Goal: Task Accomplishment & Management: Manage account settings

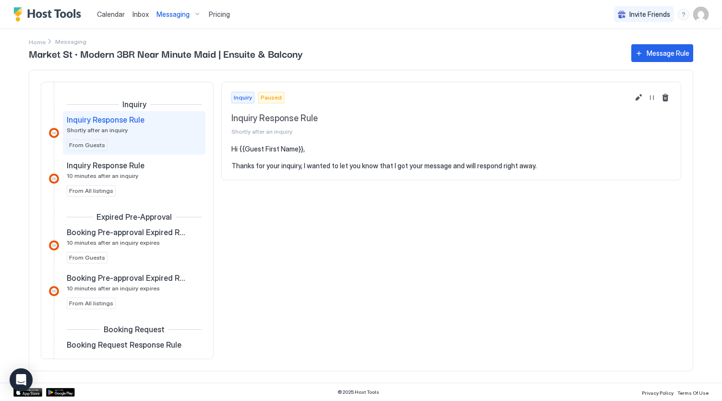
click at [701, 18] on img "User profile" at bounding box center [701, 14] width 15 height 15
click at [621, 49] on span "Settings" at bounding box center [615, 53] width 26 height 9
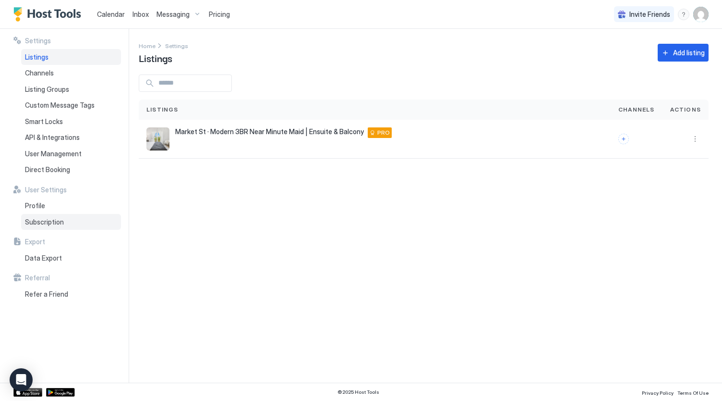
click at [43, 219] on span "Subscription" at bounding box center [44, 222] width 39 height 9
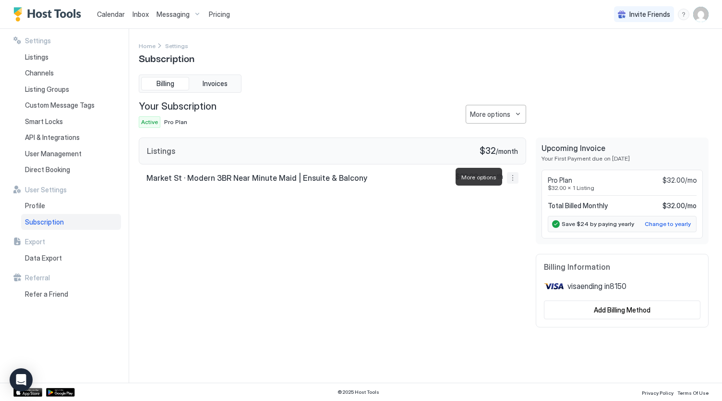
click at [509, 173] on button "More options" at bounding box center [513, 178] width 12 height 12
click at [366, 223] on div at bounding box center [361, 200] width 722 height 401
click at [515, 113] on button "More options" at bounding box center [496, 114] width 61 height 19
click at [490, 159] on span "Cancel Subscription" at bounding box center [499, 160] width 56 height 7
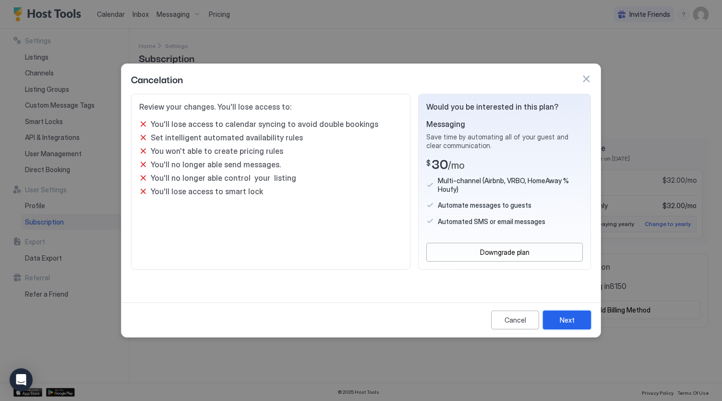
click at [562, 315] on div "Next" at bounding box center [567, 320] width 15 height 10
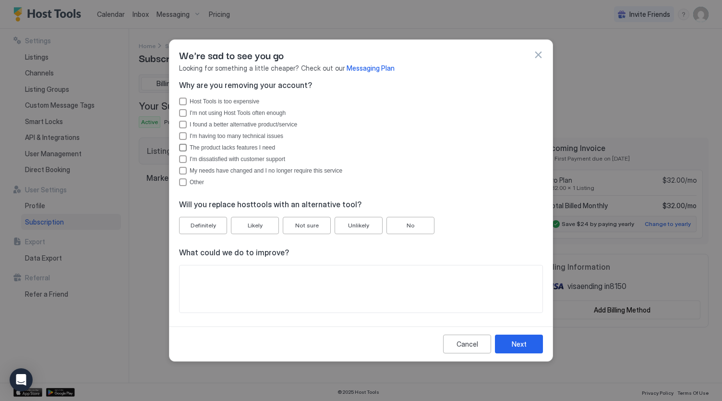
click at [182, 147] on div "The product lacks features I need" at bounding box center [183, 148] width 8 height 8
click at [514, 347] on div "Next" at bounding box center [519, 344] width 15 height 10
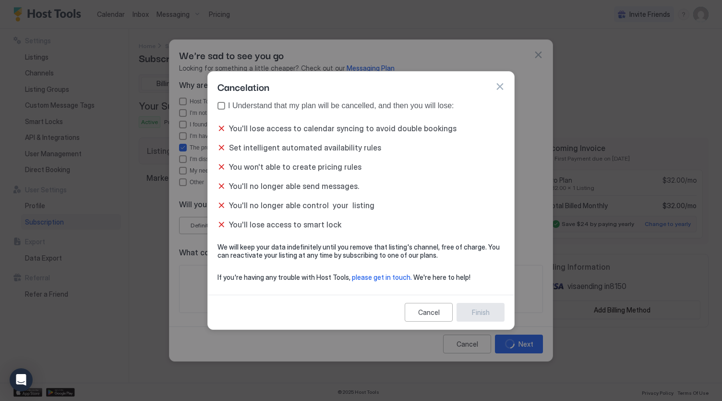
click at [224, 102] on div "I Understand that my plan will be cancelled, and then you will lose:" at bounding box center [361, 105] width 287 height 9
click at [475, 315] on div "Finish" at bounding box center [481, 312] width 18 height 10
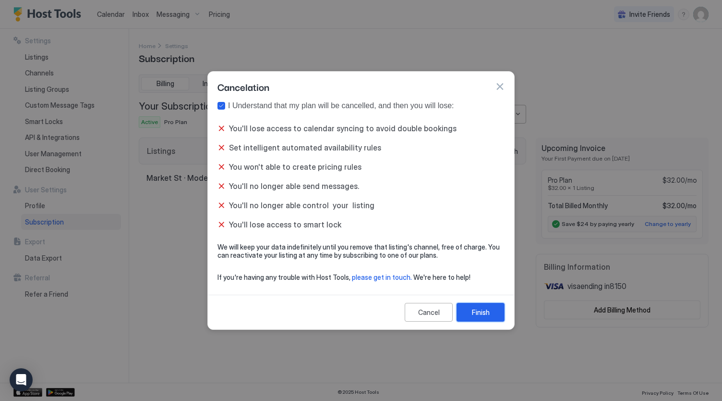
click at [482, 313] on div "Finish" at bounding box center [481, 312] width 18 height 10
click at [483, 317] on div "Finish" at bounding box center [481, 312] width 18 height 10
click at [499, 84] on button "button" at bounding box center [500, 87] width 10 height 10
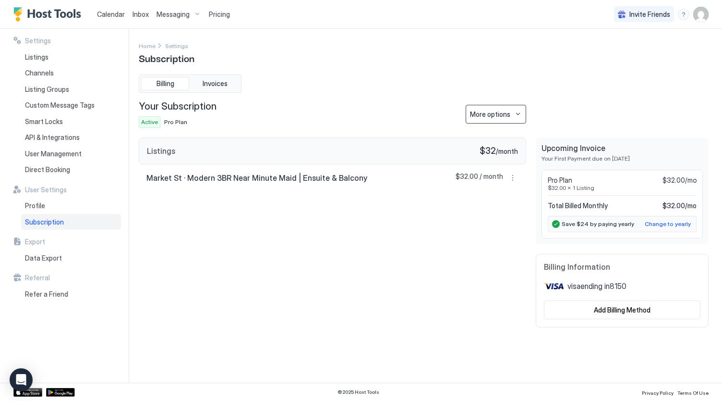
click at [509, 111] on div "More options" at bounding box center [490, 114] width 40 height 10
click at [477, 161] on span "Cancel Subscription" at bounding box center [499, 160] width 56 height 7
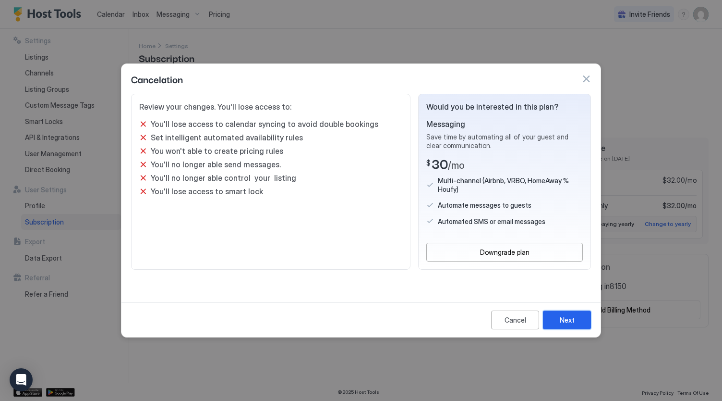
click at [561, 315] on div "Next" at bounding box center [567, 320] width 15 height 10
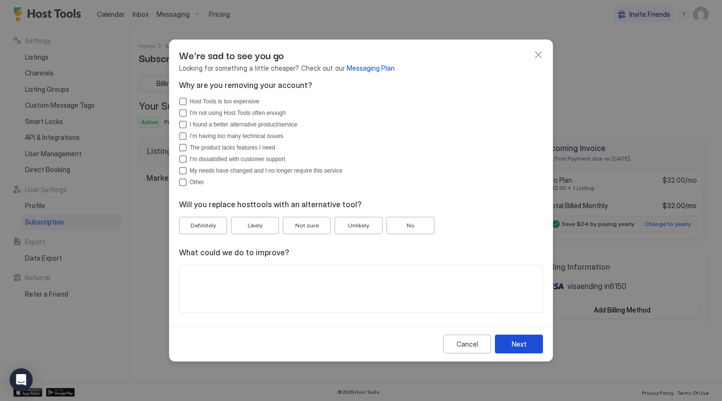
click at [520, 342] on div "Next" at bounding box center [519, 344] width 15 height 10
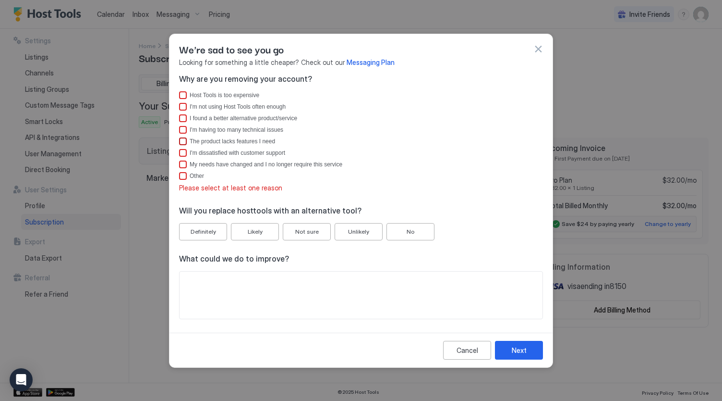
click at [183, 143] on div "The product lacks features I need" at bounding box center [183, 141] width 8 height 8
click at [524, 344] on button "Next" at bounding box center [519, 350] width 48 height 19
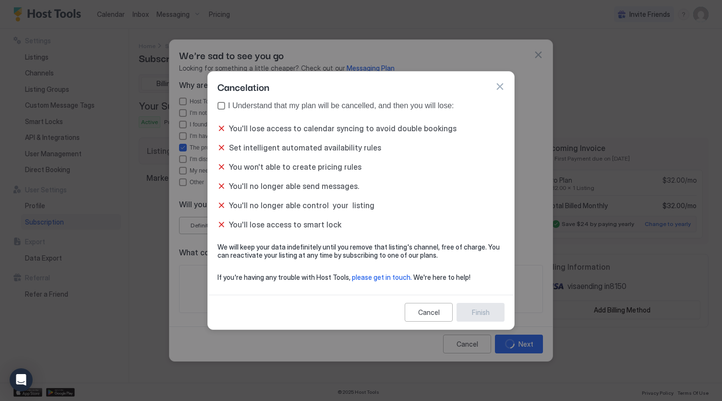
click at [221, 108] on div "true" at bounding box center [222, 106] width 8 height 8
click at [488, 313] on div "Finish" at bounding box center [481, 312] width 18 height 10
click at [487, 311] on div "Finish" at bounding box center [481, 312] width 18 height 10
click at [378, 279] on span "please get in touch." at bounding box center [382, 277] width 60 height 8
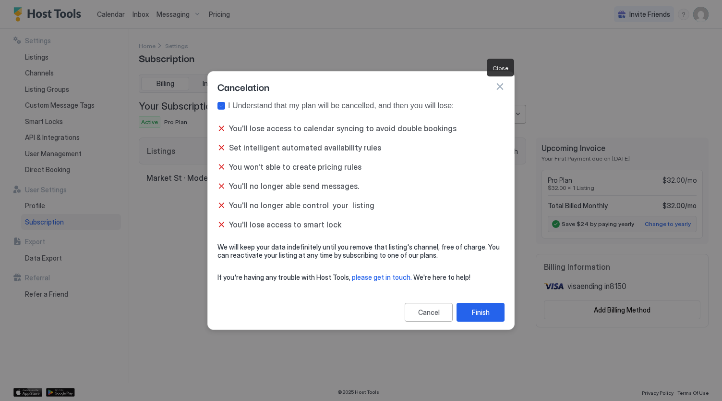
click at [501, 87] on button "button" at bounding box center [500, 87] width 10 height 10
